Goal: Task Accomplishment & Management: Manage account settings

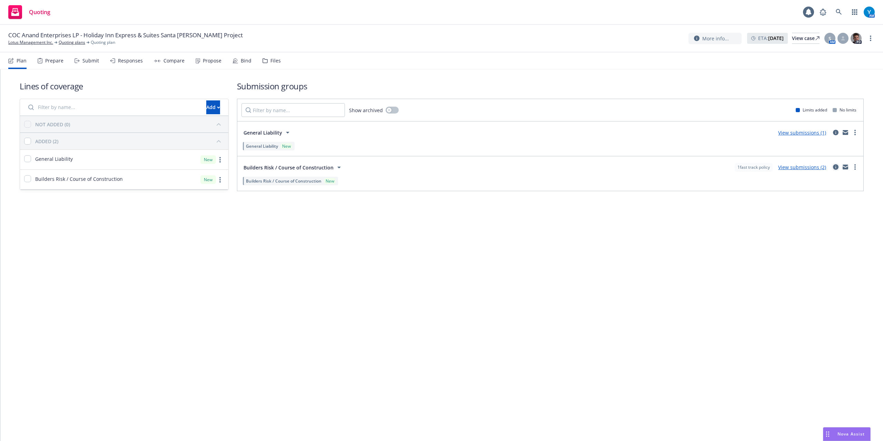
click at [834, 166] on icon "circleInformation" at bounding box center [836, 167] width 6 height 6
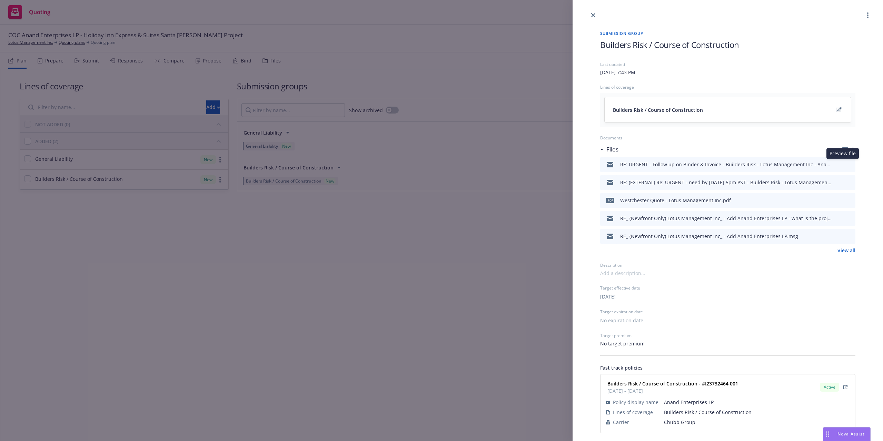
click at [846, 166] on icon "preview file" at bounding box center [849, 164] width 6 height 5
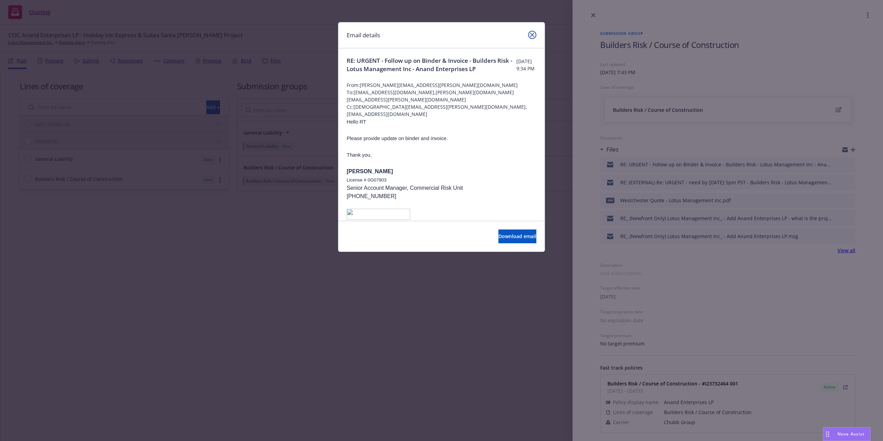
click at [532, 35] on icon "close" at bounding box center [532, 35] width 4 height 4
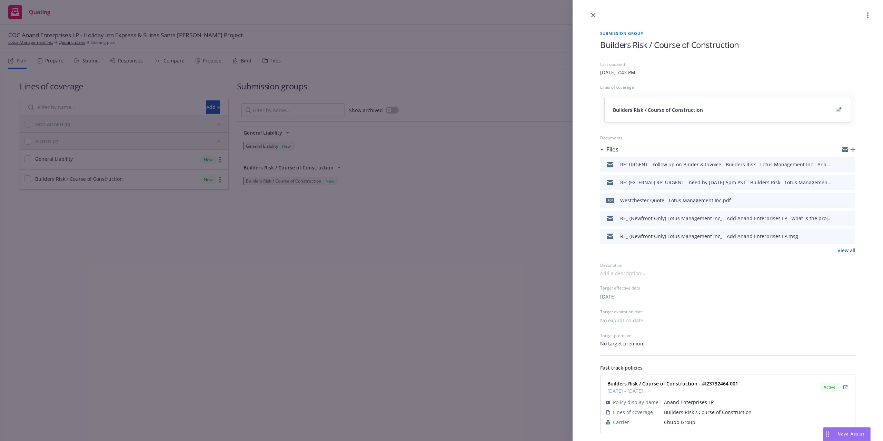
click at [846, 181] on icon "preview file" at bounding box center [849, 182] width 6 height 5
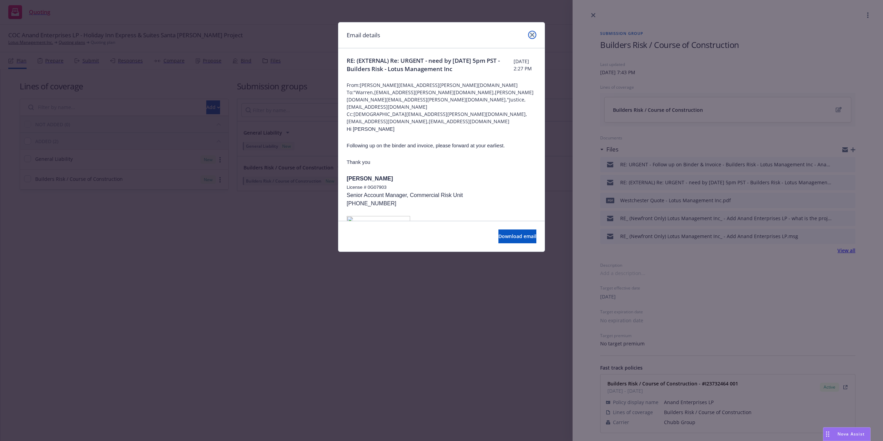
click at [531, 35] on icon "close" at bounding box center [532, 35] width 4 height 4
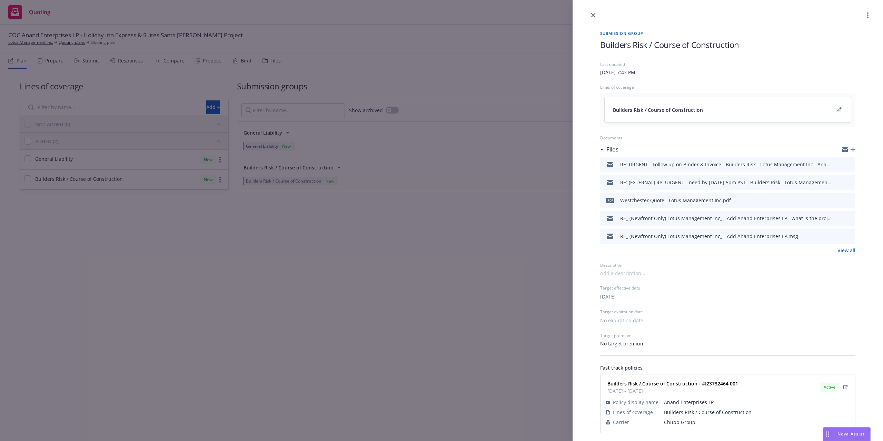
click at [846, 201] on icon "preview file" at bounding box center [849, 200] width 6 height 5
drag, startPoint x: 49, startPoint y: 43, endPoint x: 43, endPoint y: 42, distance: 6.4
click at [48, 43] on div "Submission group Builders Risk / Course of Construction Last updated Tuesday, A…" at bounding box center [441, 220] width 883 height 441
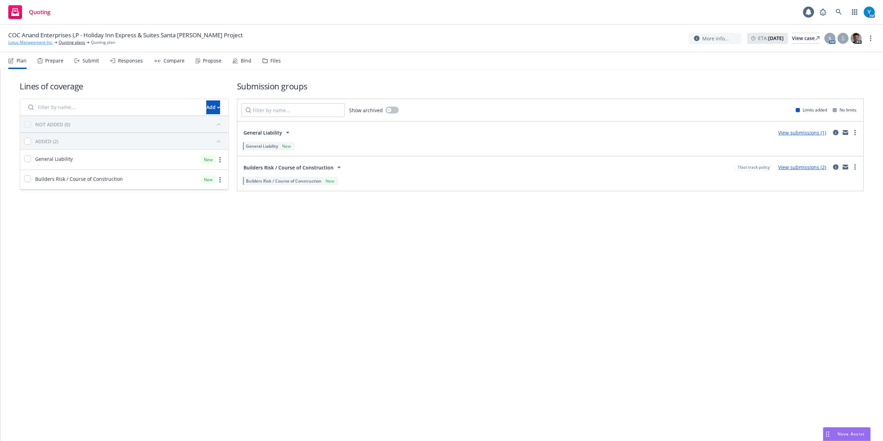
click at [37, 42] on link "Lotus Management Inc." at bounding box center [30, 42] width 45 height 6
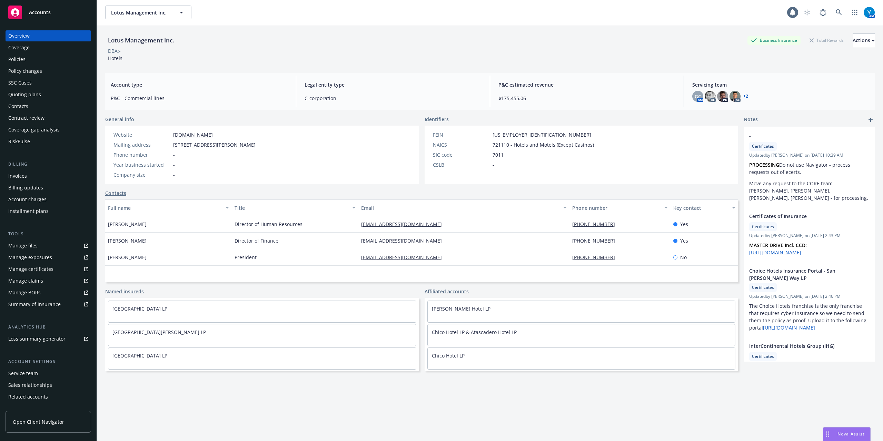
click at [23, 63] on div "Policies" at bounding box center [16, 59] width 17 height 11
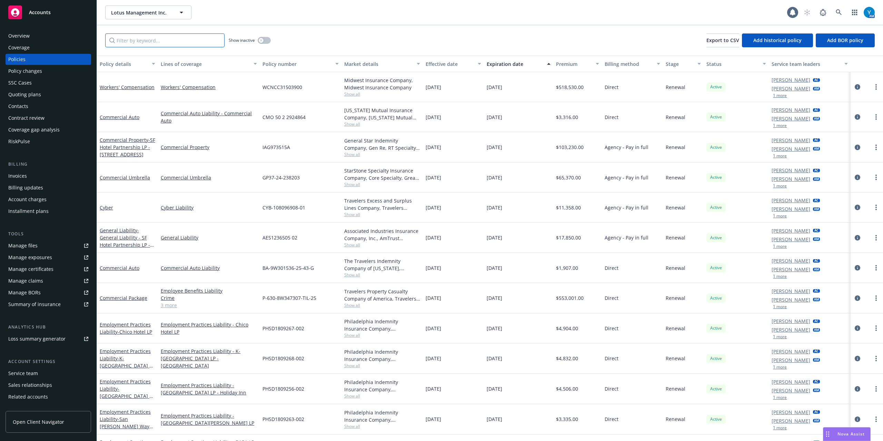
click at [153, 41] on input "Filter by keyword..." at bounding box center [164, 40] width 119 height 14
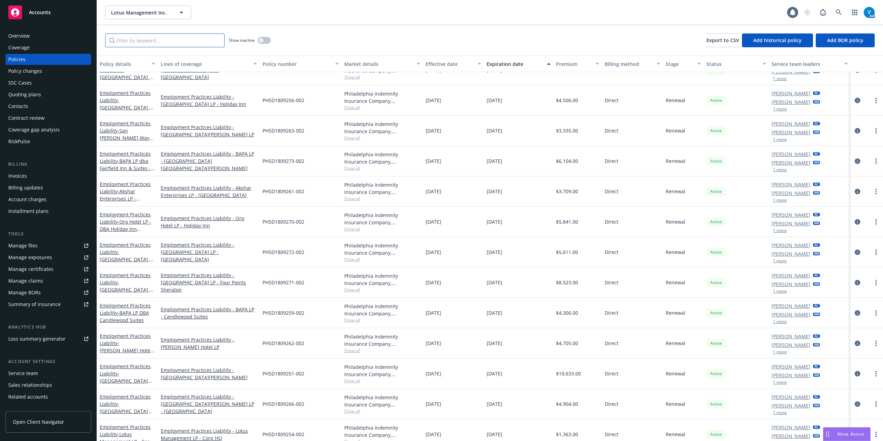
scroll to position [303, 0]
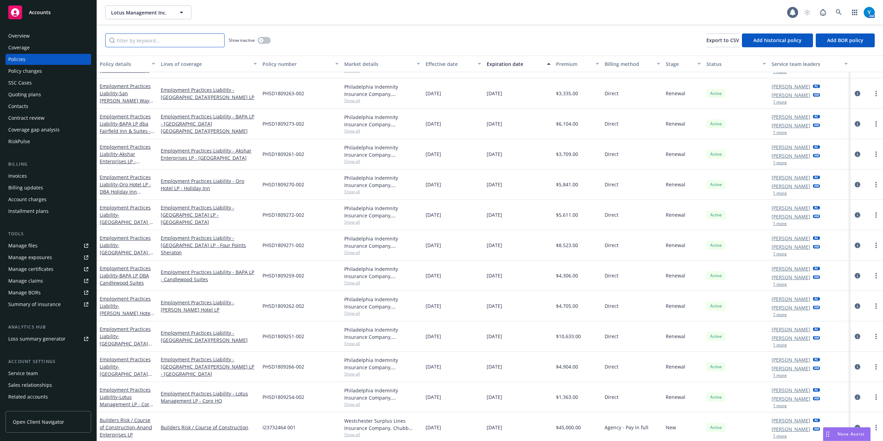
click at [157, 40] on input "Filter by keyword..." at bounding box center [164, 40] width 119 height 14
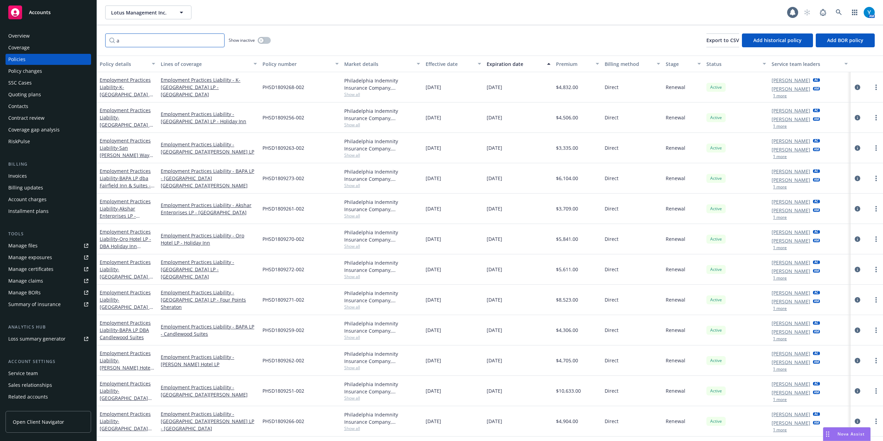
drag, startPoint x: 134, startPoint y: 43, endPoint x: 96, endPoint y: 45, distance: 38.3
click at [88, 45] on div "Accounts Overview Coverage Policies Policy changes SSC Cases Quoting plans Cont…" at bounding box center [441, 220] width 883 height 441
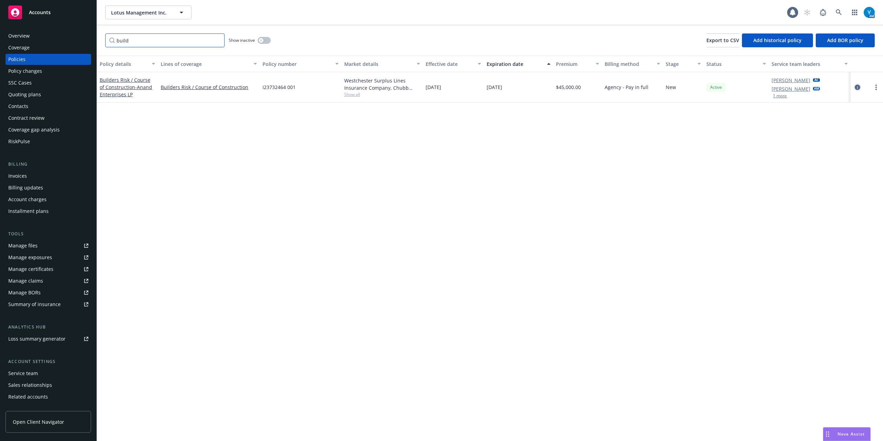
type input "build"
click at [855, 83] on link "circleInformation" at bounding box center [858, 87] width 8 height 8
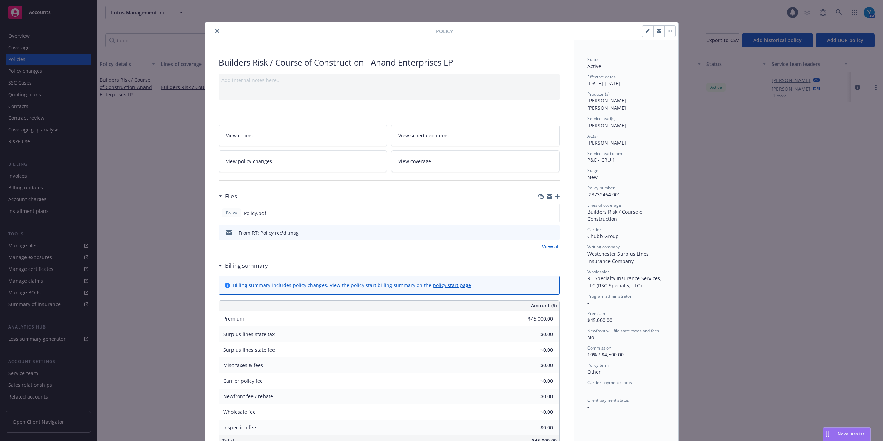
click at [643, 33] on button "button" at bounding box center [648, 31] width 11 height 11
select select "NEW"
select select "other"
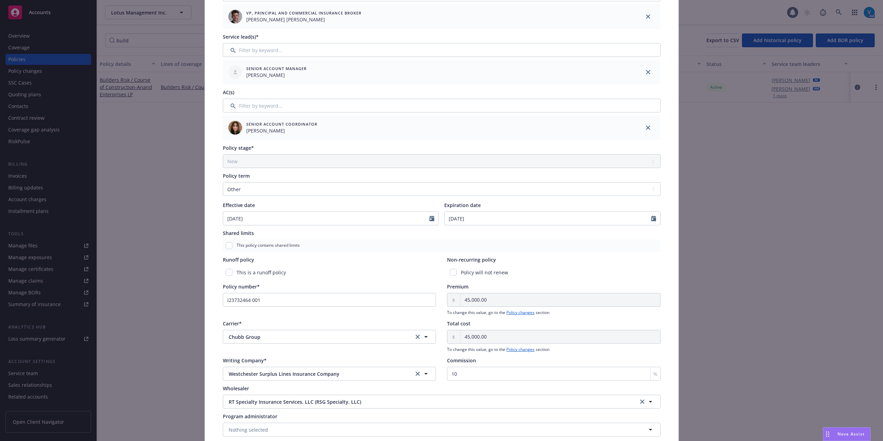
scroll to position [152, 0]
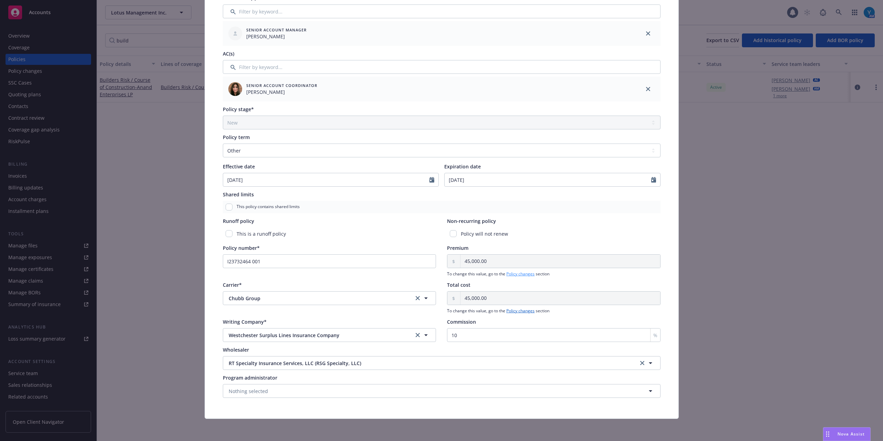
click at [510, 273] on link "Policy changes" at bounding box center [521, 274] width 28 height 6
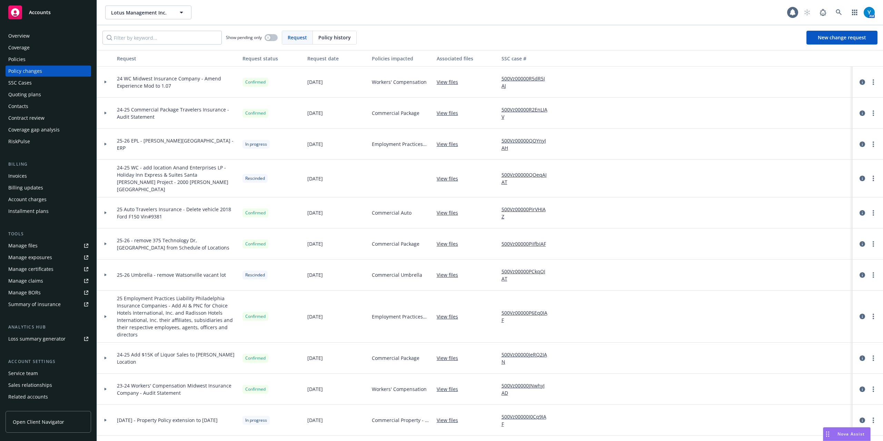
drag, startPoint x: 343, startPoint y: 39, endPoint x: 332, endPoint y: 38, distance: 11.1
click at [341, 39] on span "Policy history" at bounding box center [335, 37] width 32 height 7
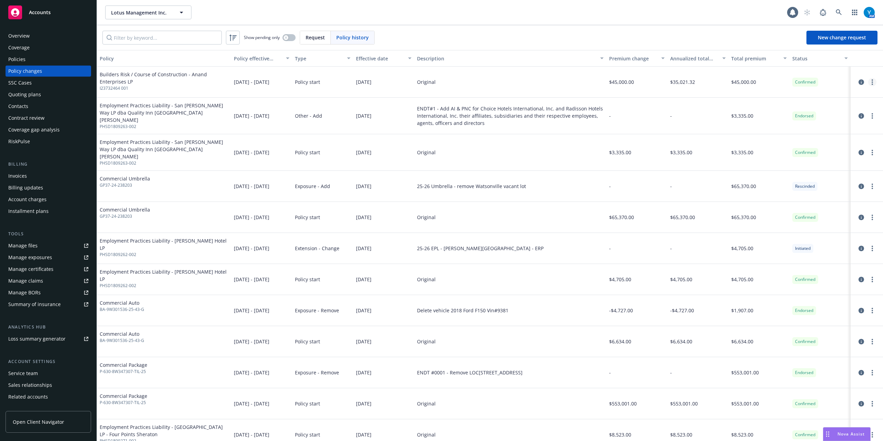
click at [869, 83] on link "more" at bounding box center [873, 82] width 8 height 8
click at [841, 133] on link "Edit billing info" at bounding box center [810, 138] width 118 height 14
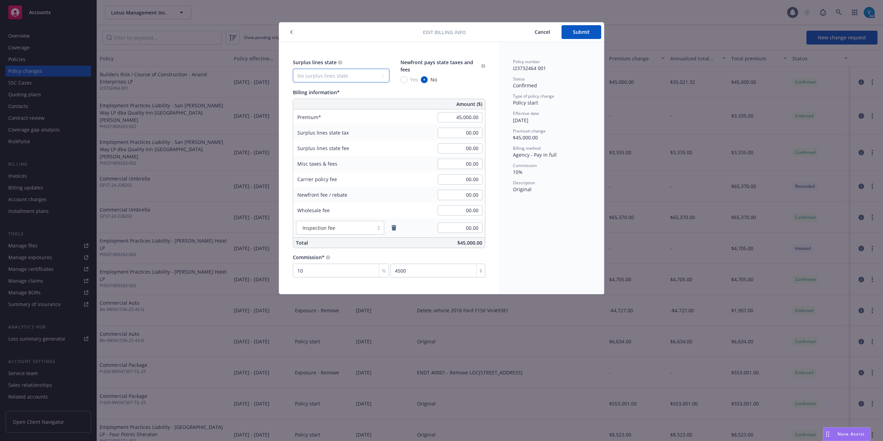
click at [332, 78] on select "No surplus lines state [US_STATE] [US_STATE] [US_STATE] [US_STATE] [US_STATE] […" at bounding box center [341, 76] width 97 height 14
select select "CA"
click at [293, 69] on select "No surplus lines state [US_STATE] [US_STATE] [US_STATE] [US_STATE] [US_STATE] […" at bounding box center [341, 76] width 97 height 14
type input "1,350.00"
type input "81.00"
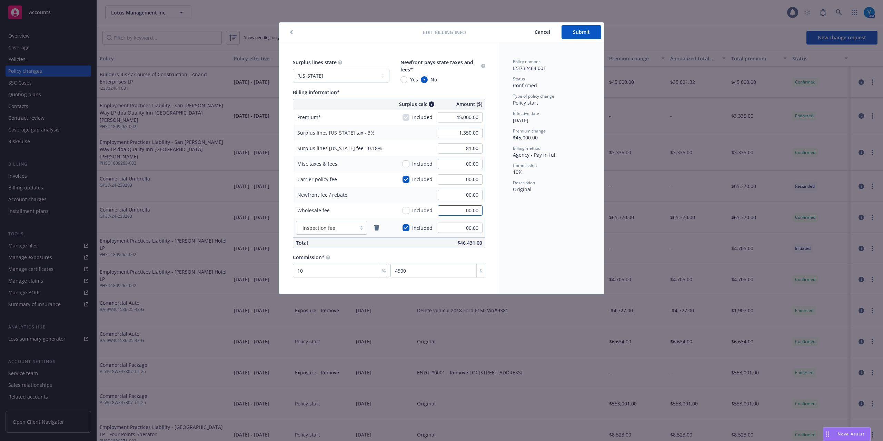
click at [449, 210] on input "00.00" at bounding box center [460, 210] width 45 height 10
type input "500.00"
click at [520, 213] on div "Policy number I23732464 001 Status Confirmed Type of policy change Policy start…" at bounding box center [551, 168] width 105 height 252
click at [405, 228] on input "checkbox" at bounding box center [406, 227] width 7 height 7
checkbox input "false"
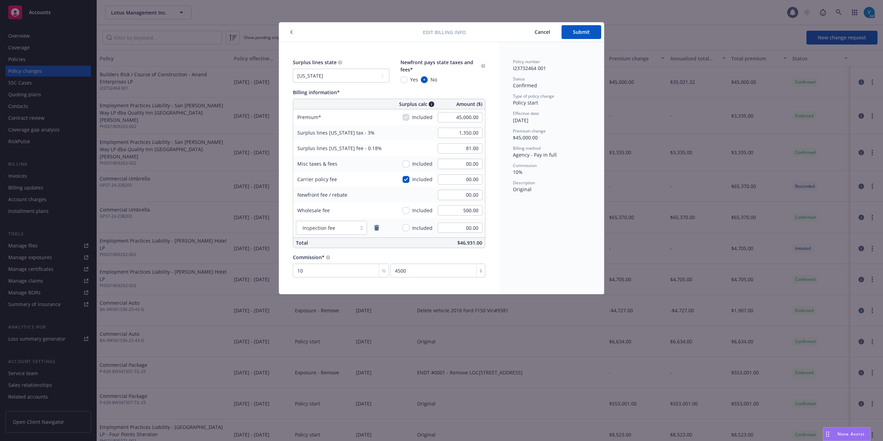
click at [380, 228] on icon "remove" at bounding box center [377, 228] width 6 height 6
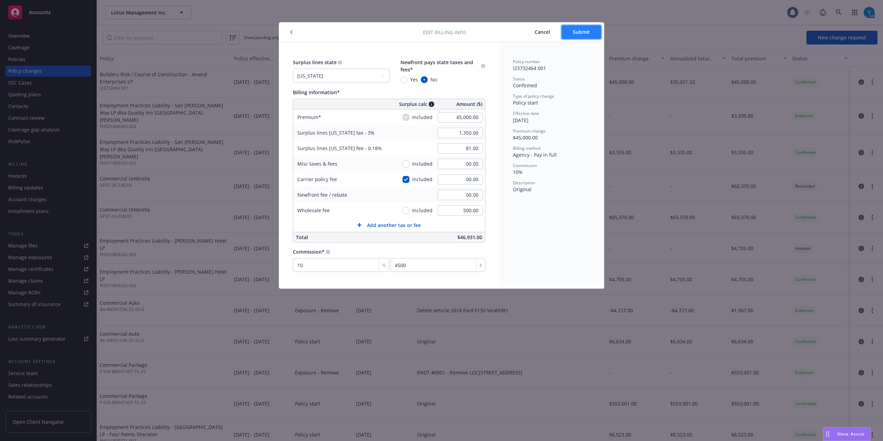
click at [585, 32] on span "Submit" at bounding box center [581, 32] width 17 height 7
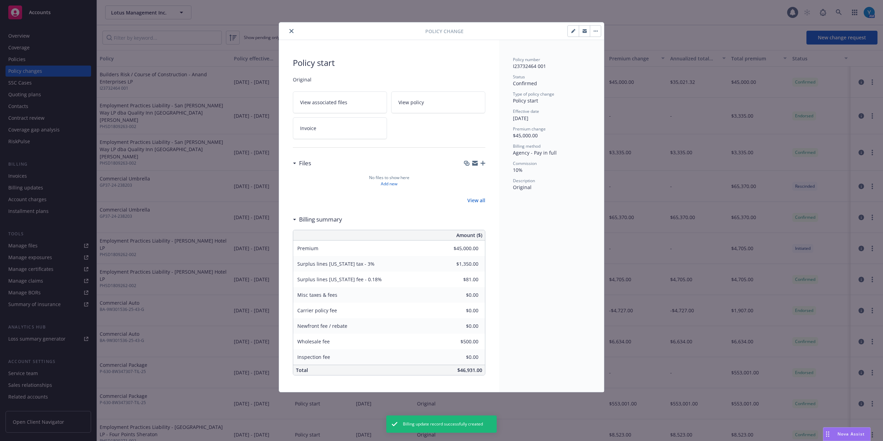
click at [291, 31] on icon "close" at bounding box center [292, 31] width 4 height 4
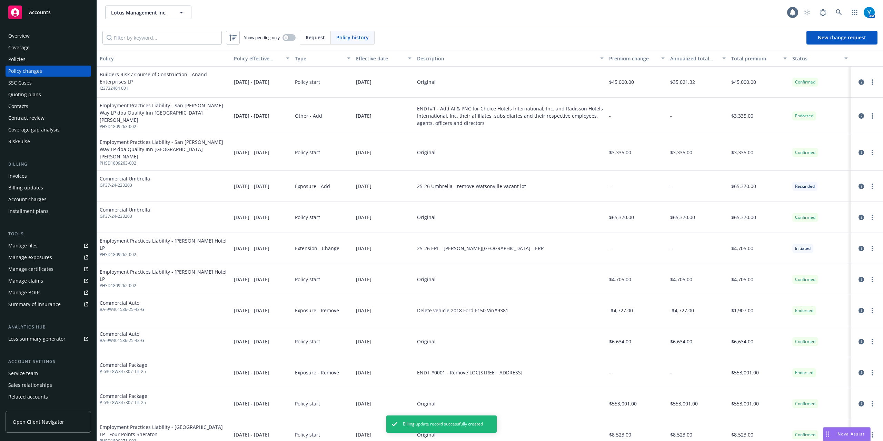
click at [36, 60] on div "Policies" at bounding box center [48, 59] width 80 height 11
